Goal: Find specific page/section: Find specific page/section

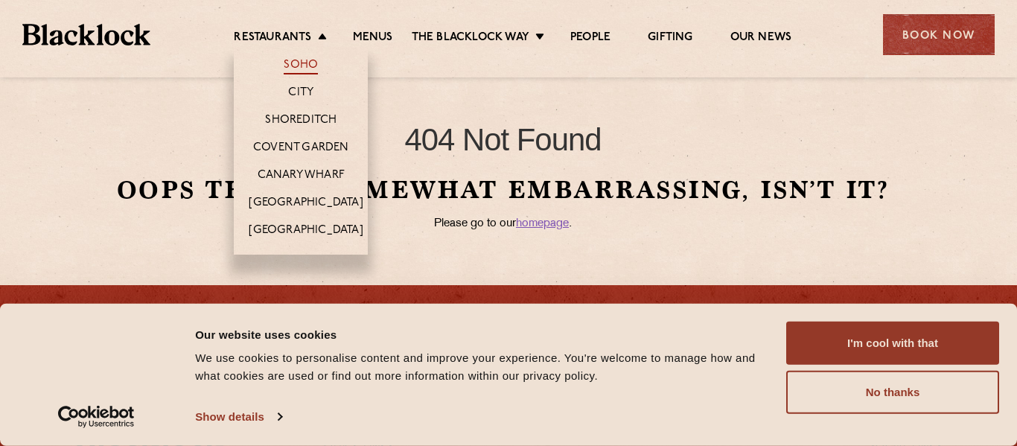
click at [297, 65] on link "Soho" at bounding box center [301, 66] width 34 height 16
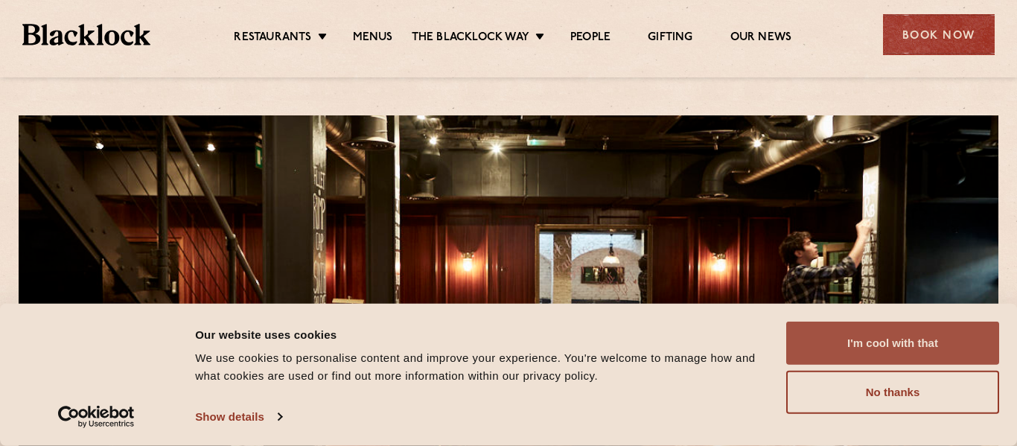
click at [824, 342] on button "I'm cool with that" at bounding box center [893, 343] width 213 height 43
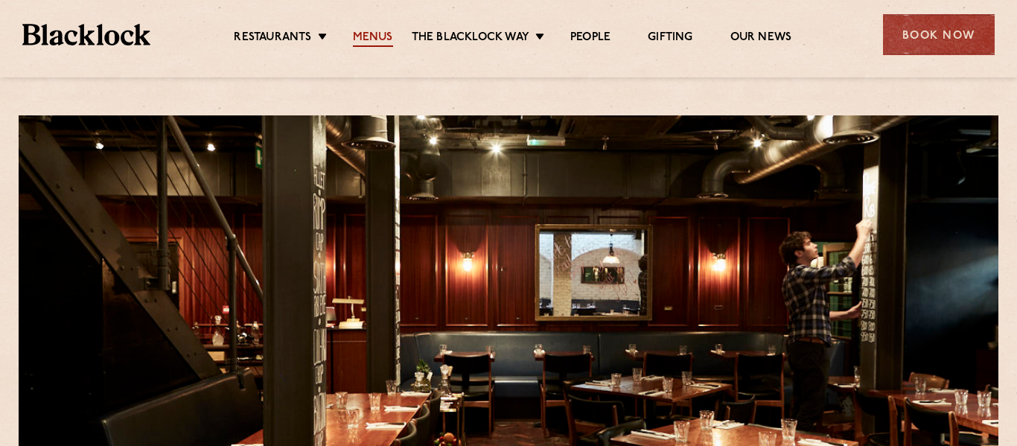
click at [366, 39] on link "Menus" at bounding box center [373, 39] width 40 height 16
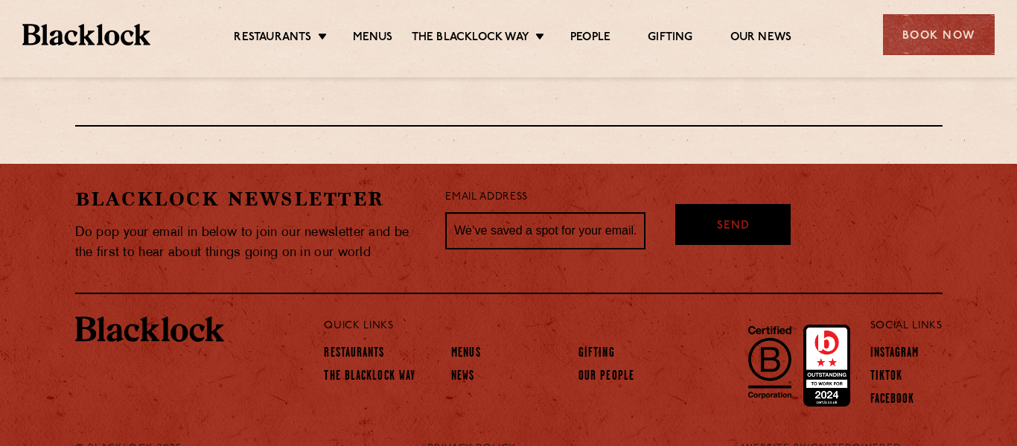
scroll to position [2770, 0]
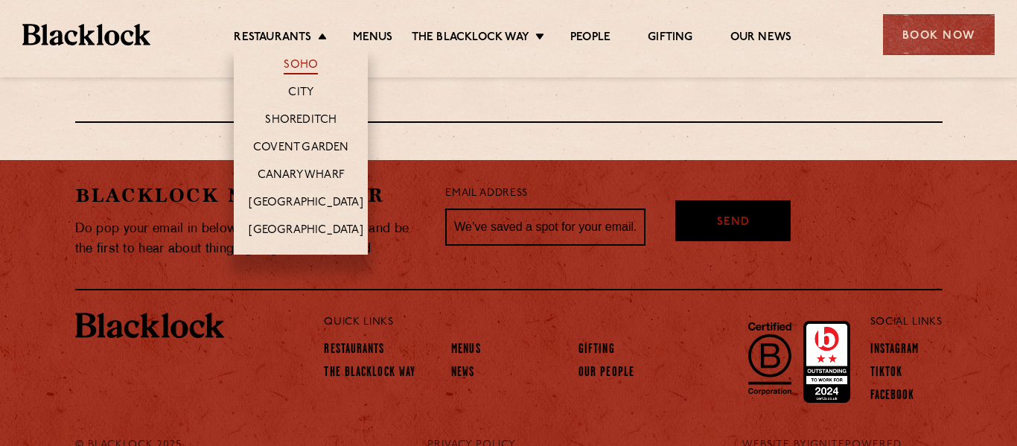
click at [308, 62] on link "Soho" at bounding box center [301, 66] width 34 height 16
